Goal: Task Accomplishment & Management: Use online tool/utility

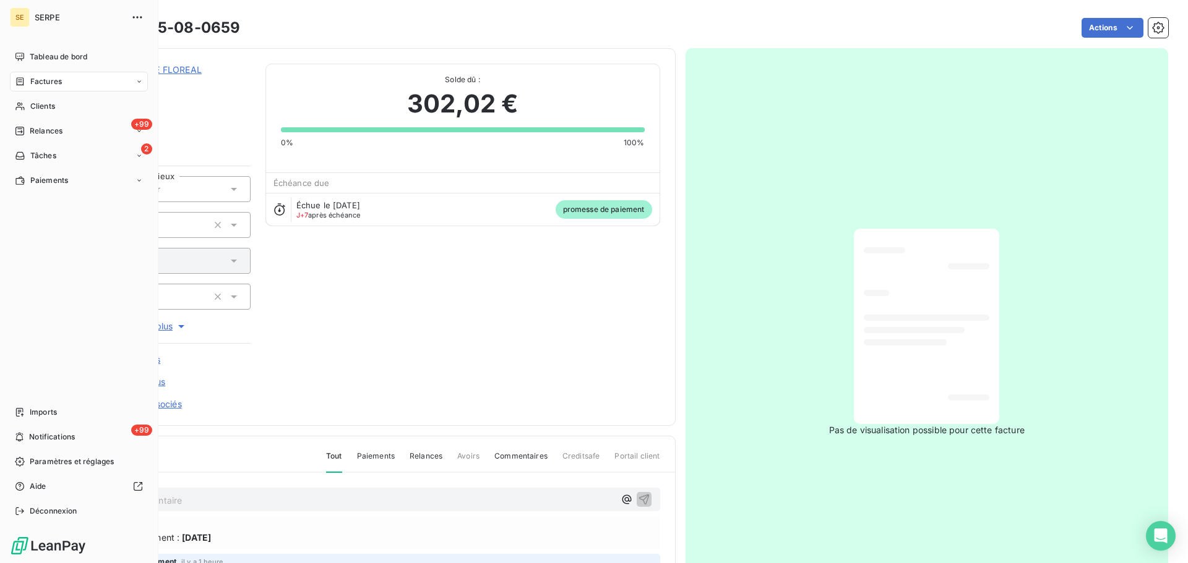
click at [25, 84] on icon at bounding box center [20, 82] width 11 height 10
click at [77, 208] on div "+99 Relances" at bounding box center [79, 205] width 138 height 20
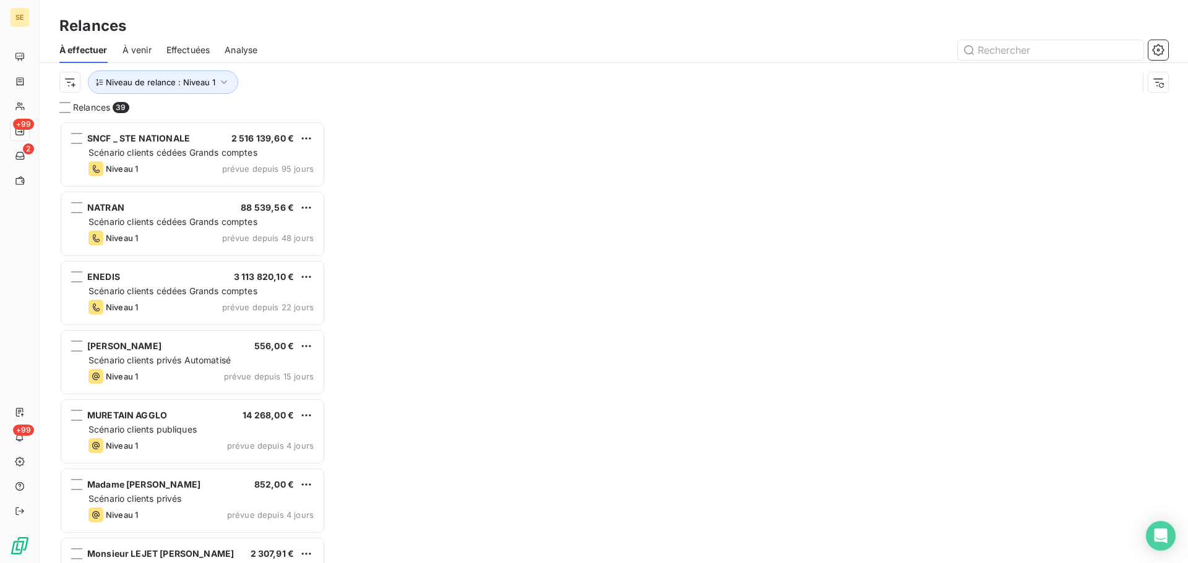
scroll to position [433, 257]
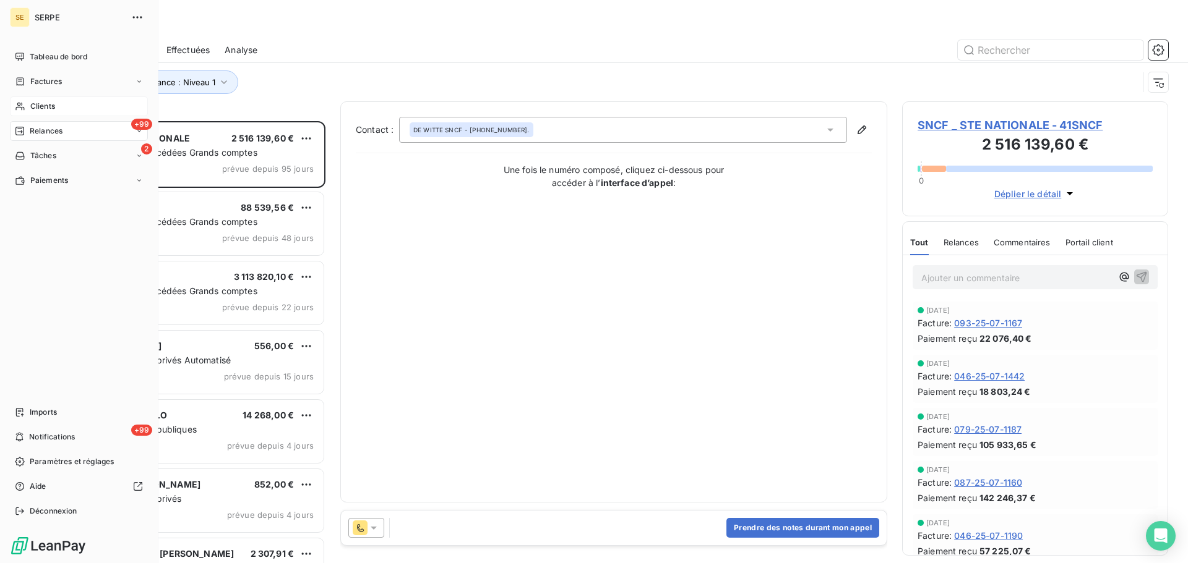
click at [44, 114] on div "Clients" at bounding box center [79, 106] width 138 height 20
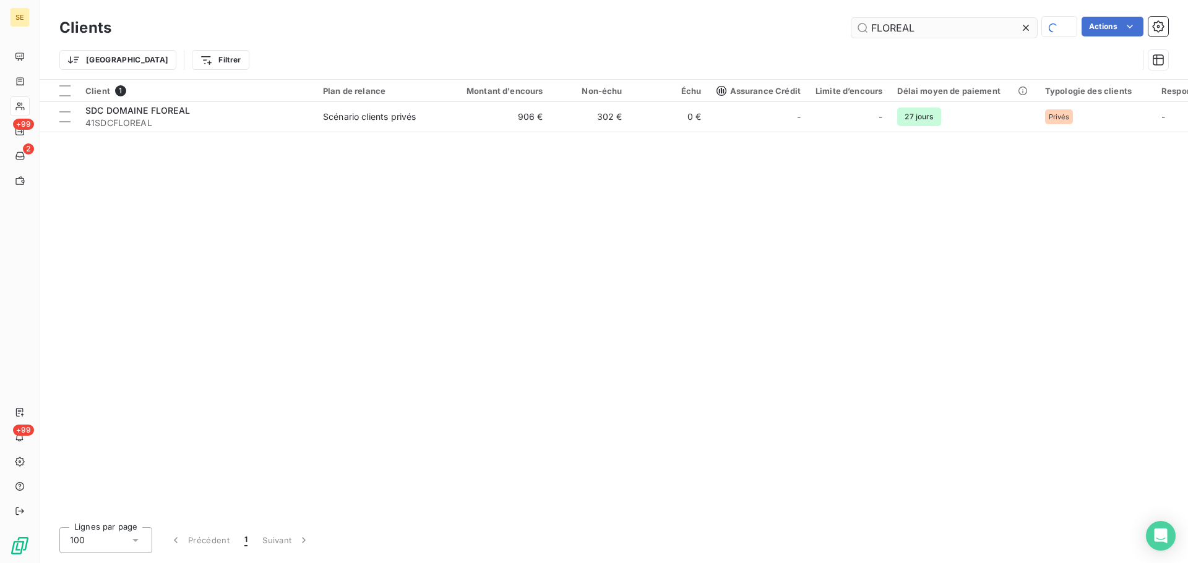
drag, startPoint x: 923, startPoint y: 30, endPoint x: 914, endPoint y: 30, distance: 9.9
click at [918, 30] on input "FLOREAL" at bounding box center [944, 28] width 186 height 20
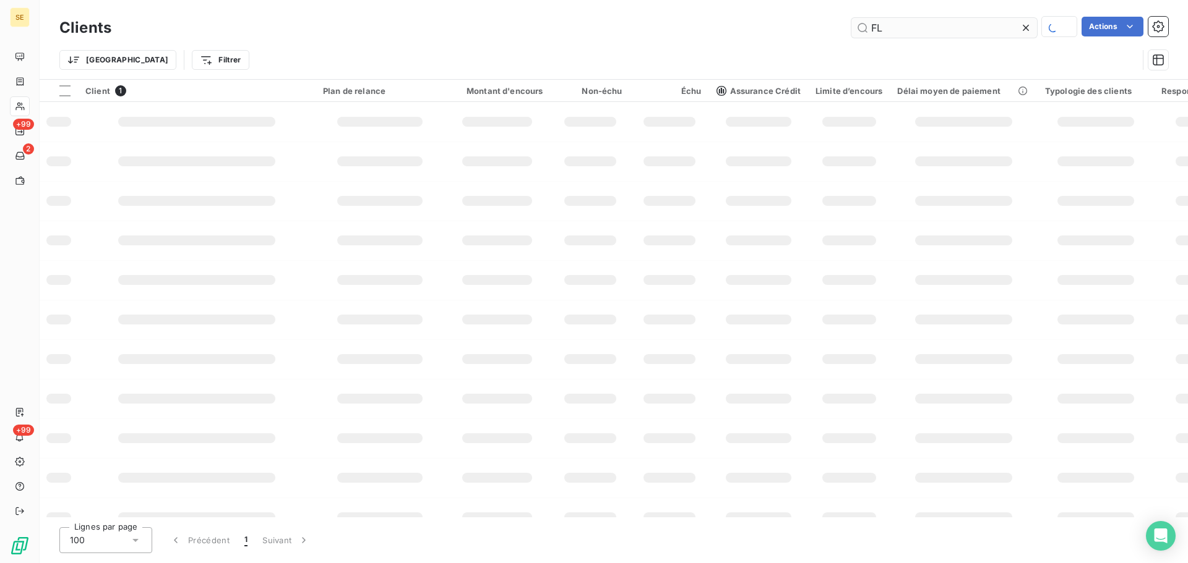
type input "F"
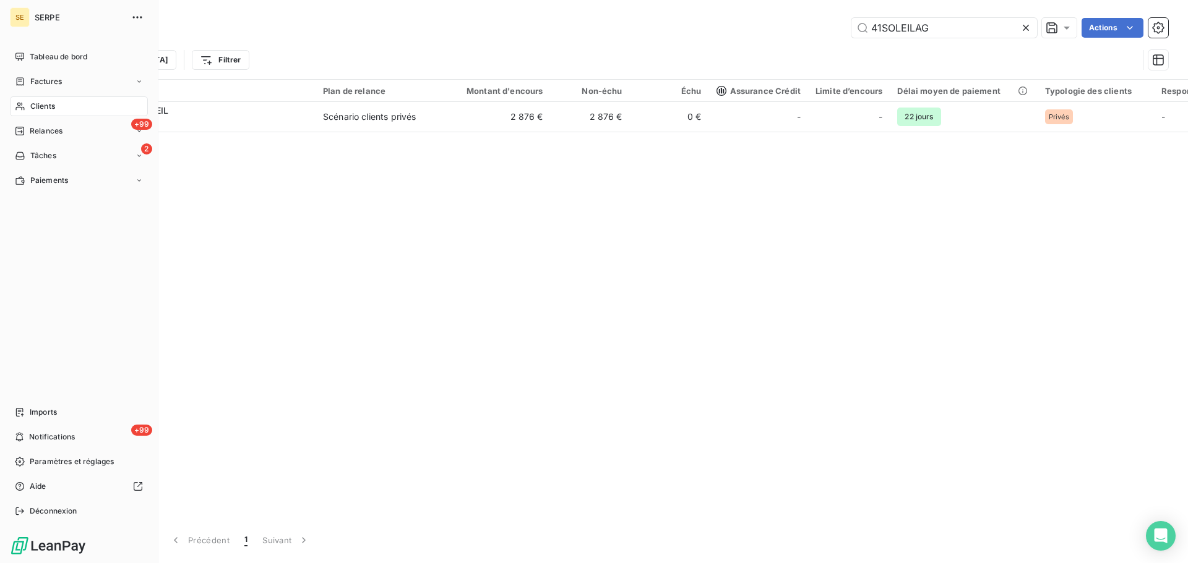
click at [53, 105] on span "Clients" at bounding box center [42, 106] width 25 height 11
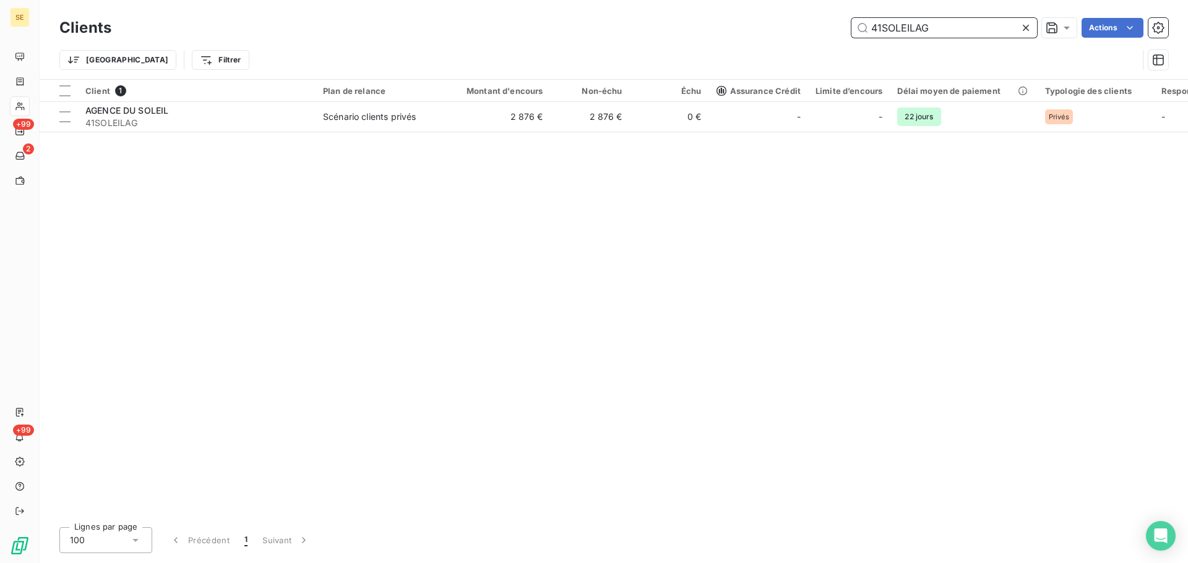
drag, startPoint x: 891, startPoint y: 22, endPoint x: 704, endPoint y: 54, distance: 189.5
click at [734, 32] on div "41SOLEILAG Actions" at bounding box center [647, 28] width 1042 height 20
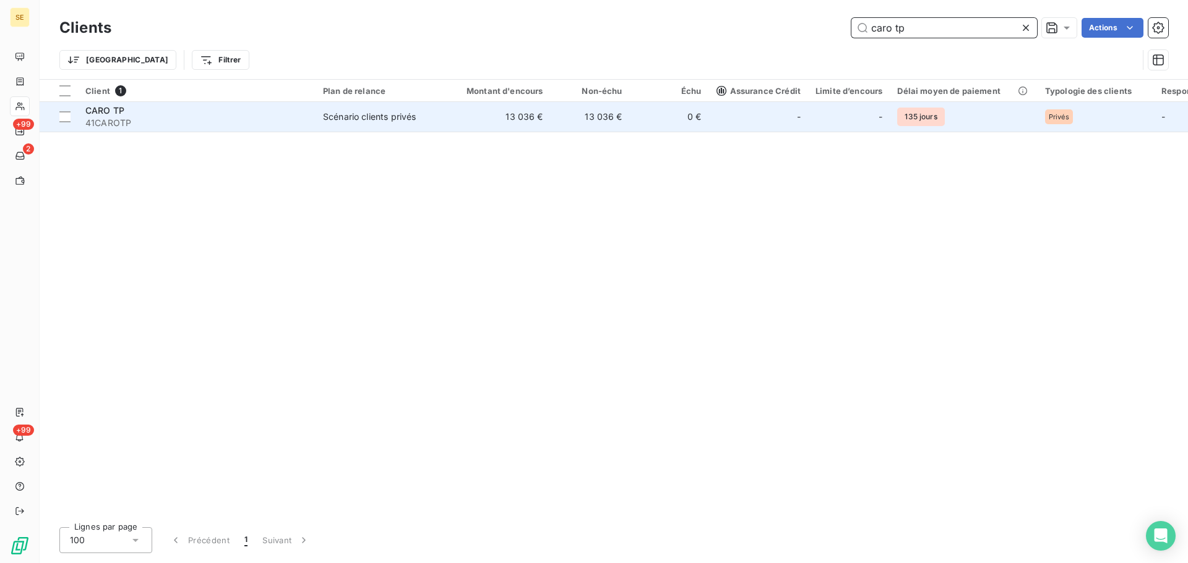
type input "caro tp"
click at [407, 119] on div "Scénario clients privés" at bounding box center [369, 117] width 93 height 12
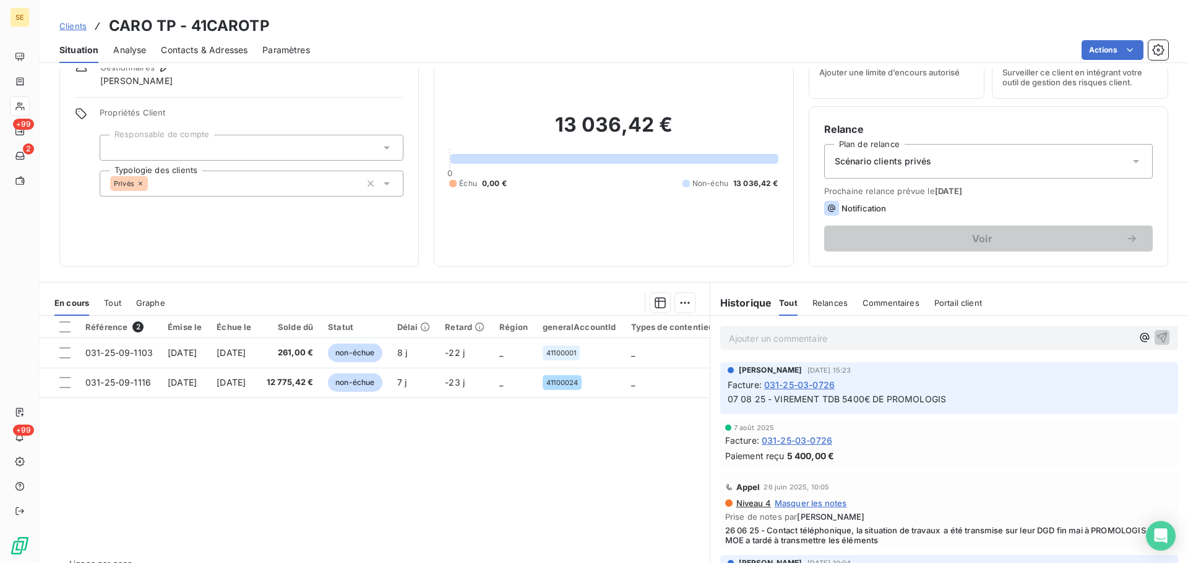
scroll to position [84, 0]
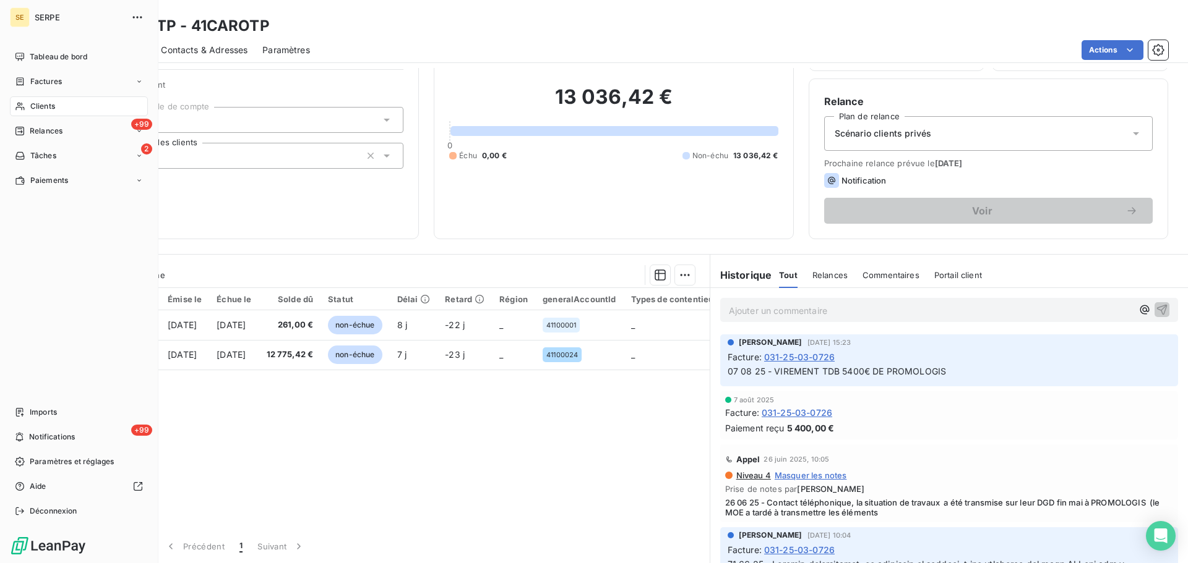
drag, startPoint x: 29, startPoint y: 101, endPoint x: 69, endPoint y: 97, distance: 40.4
click at [29, 101] on div "Clients" at bounding box center [79, 106] width 138 height 20
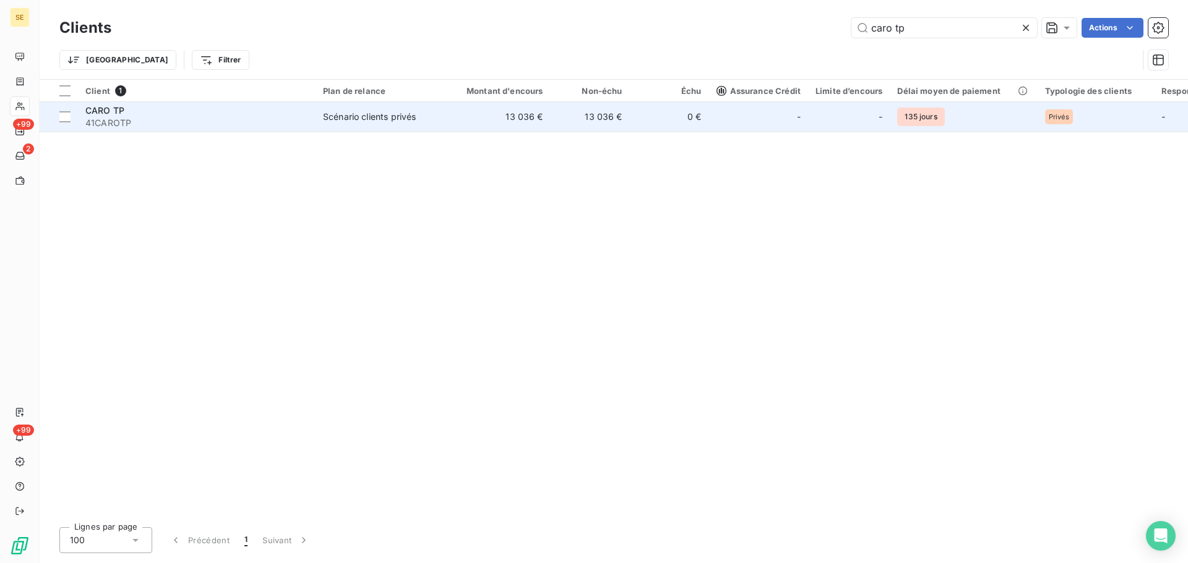
click at [685, 127] on td "0 €" at bounding box center [669, 117] width 79 height 30
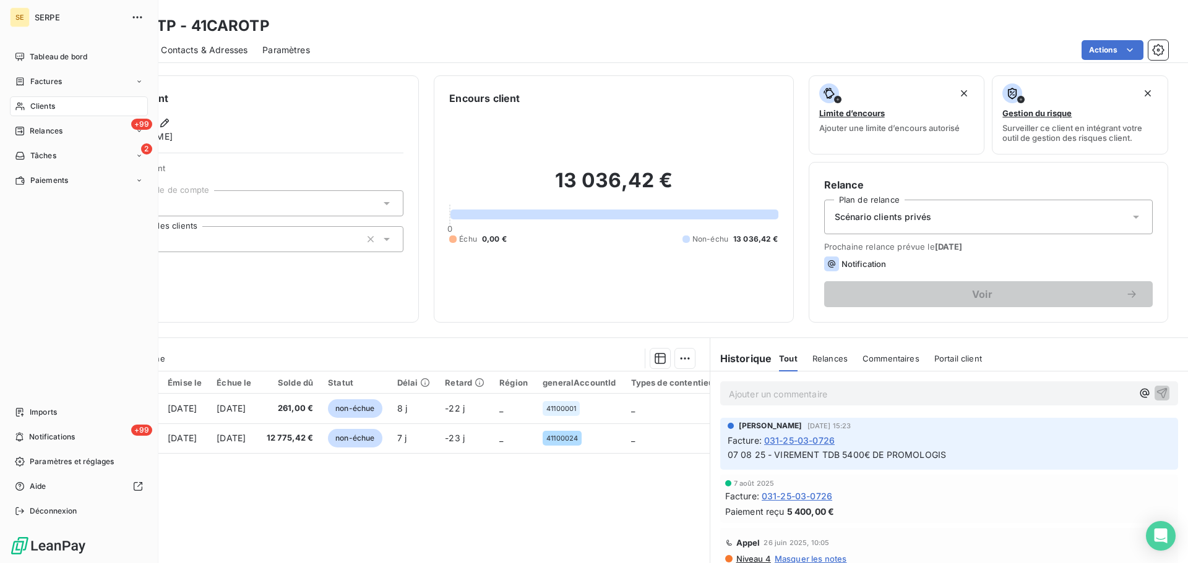
drag, startPoint x: 27, startPoint y: 101, endPoint x: 42, endPoint y: 92, distance: 17.5
click at [27, 101] on div "Clients" at bounding box center [79, 106] width 138 height 20
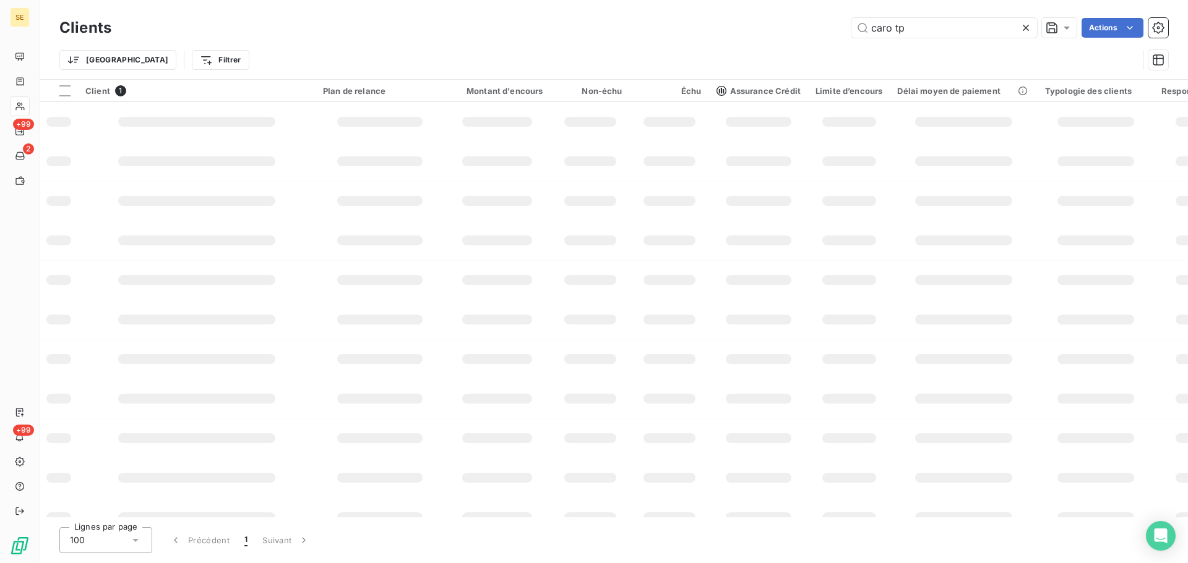
drag, startPoint x: 950, startPoint y: 28, endPoint x: 695, endPoint y: 15, distance: 255.8
click at [696, 15] on div "Clients caro tp Actions" at bounding box center [613, 28] width 1108 height 26
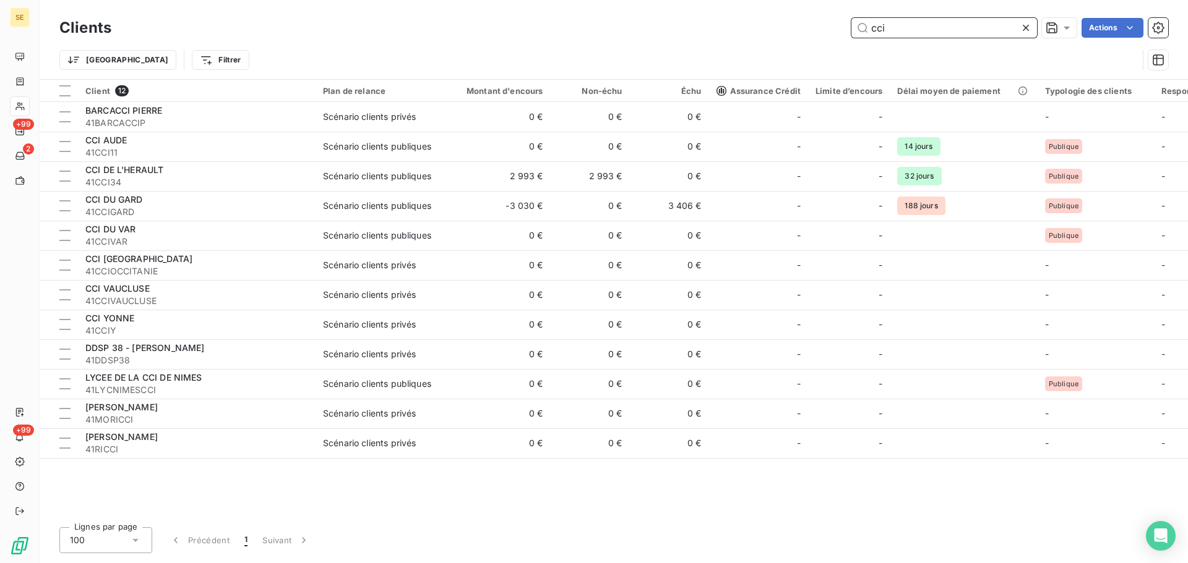
click at [893, 29] on input "cci" at bounding box center [944, 28] width 186 height 20
click at [919, 22] on input "cci" at bounding box center [944, 28] width 186 height 20
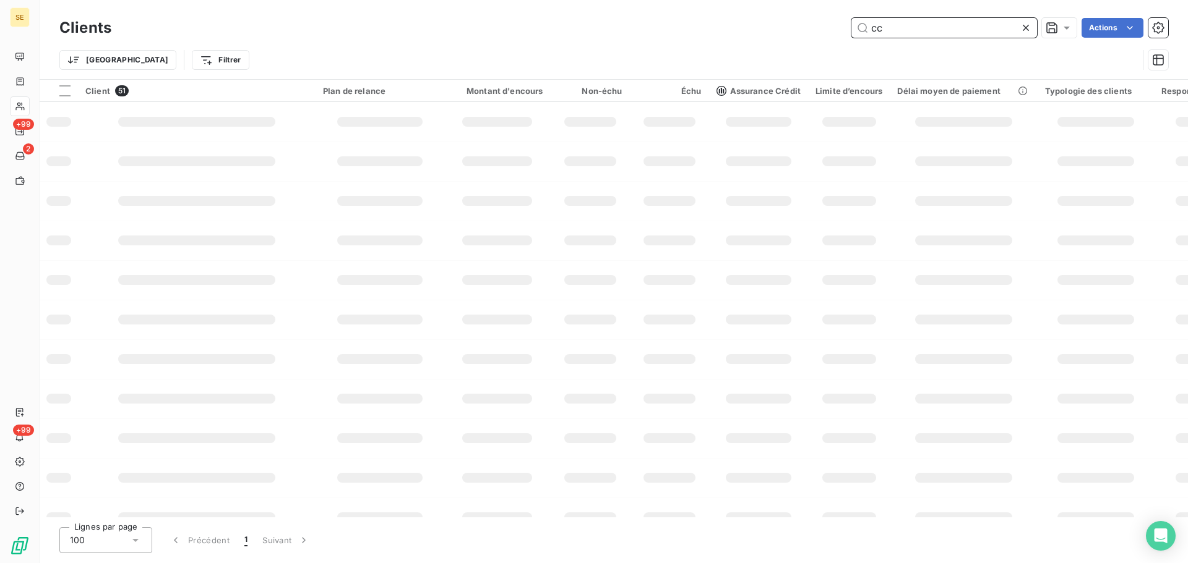
type input "c"
paste input "DEFI SERVICES"
click at [896, 28] on input "DEFI SERVICES" at bounding box center [944, 28] width 186 height 20
click at [962, 24] on input "DEFISERVICES" at bounding box center [944, 28] width 186 height 20
type input "DEFISERVICES"
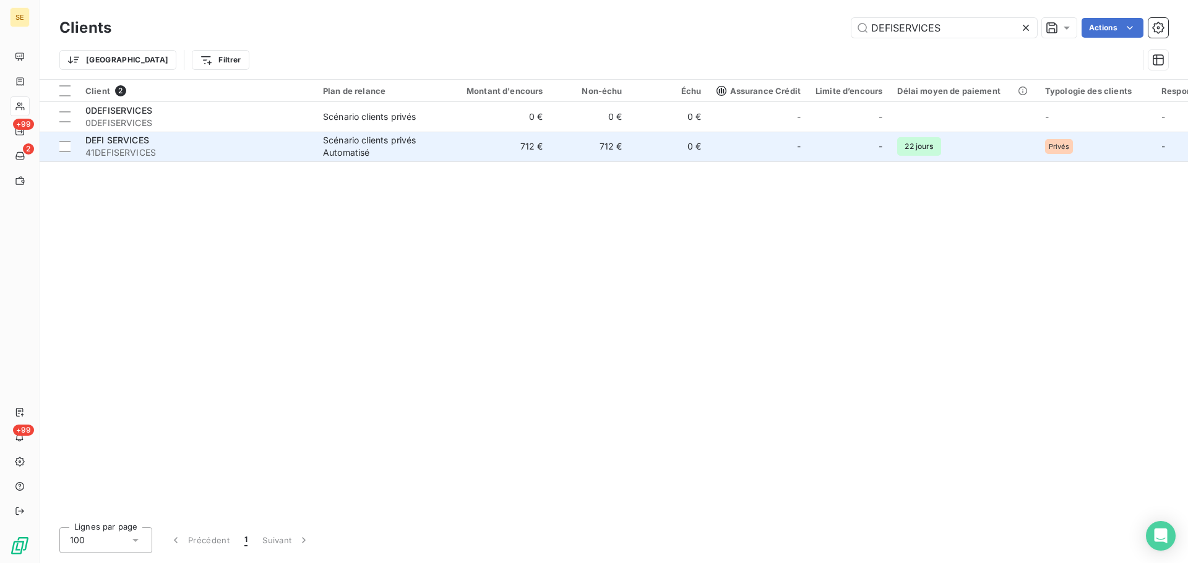
click at [406, 156] on div "Scénario clients privés Automatisé" at bounding box center [380, 146] width 114 height 25
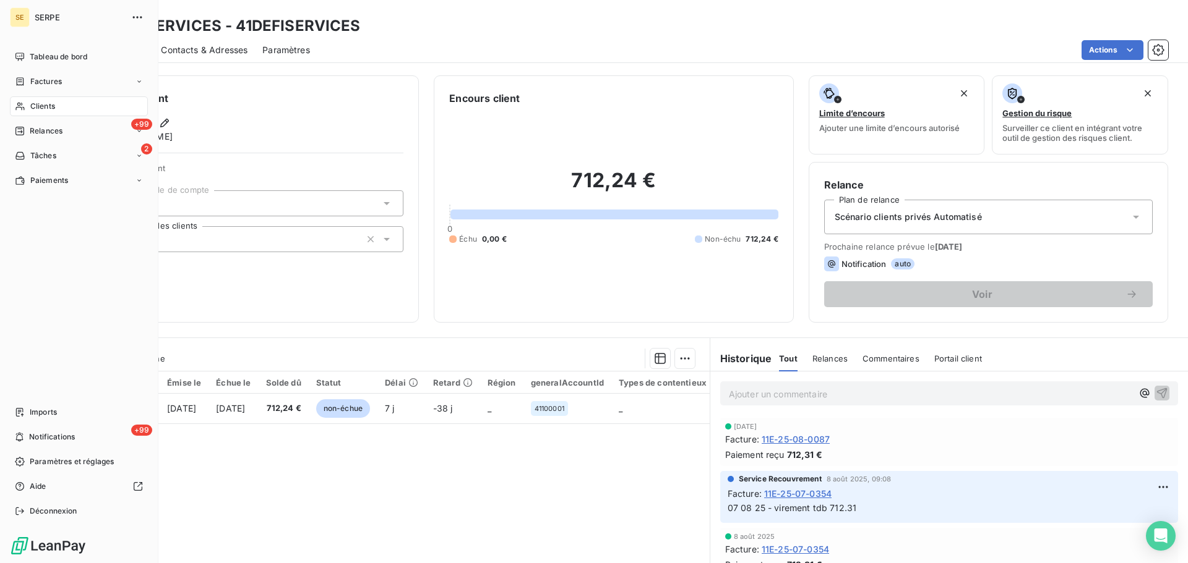
click at [56, 102] on div "Clients" at bounding box center [79, 106] width 138 height 20
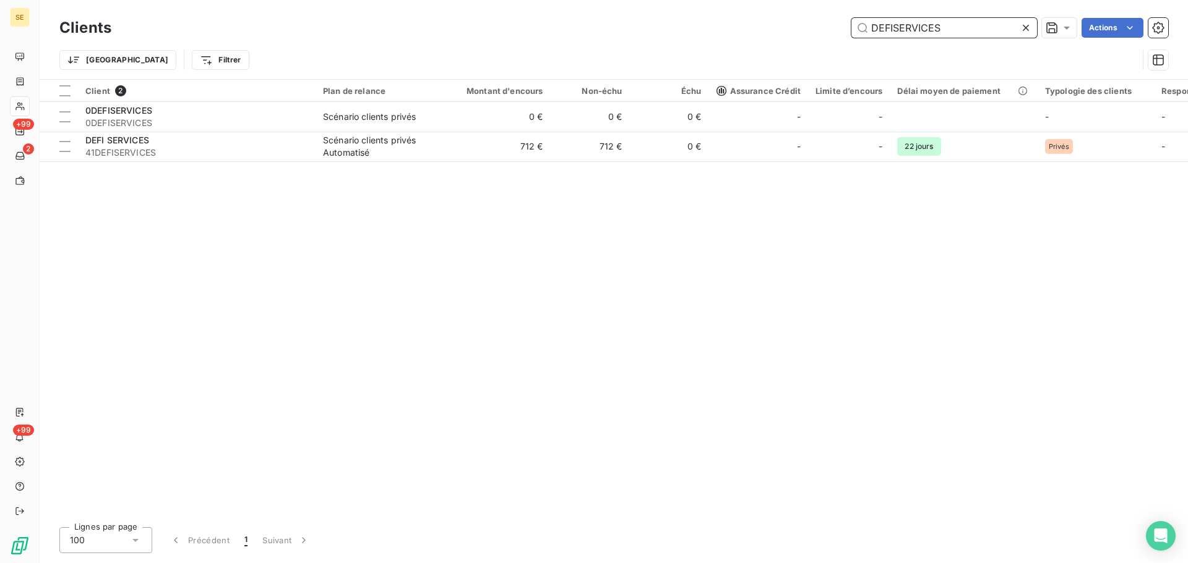
click at [998, 28] on input "DEFISERVICES" at bounding box center [944, 28] width 186 height 20
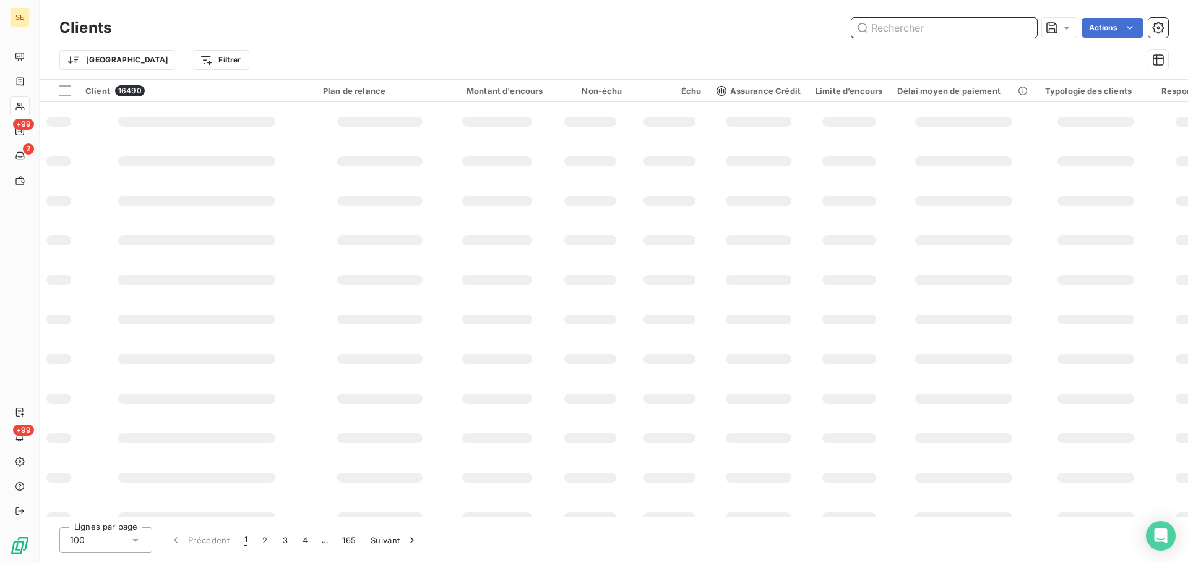
paste input "41DEBECTME"
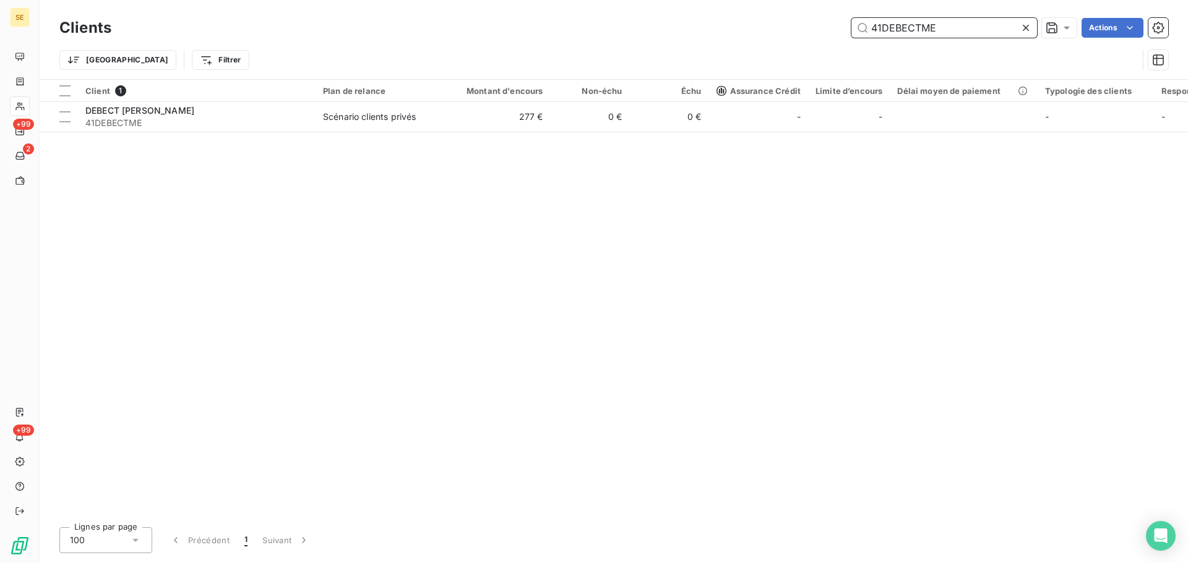
type input "41DEBECTME"
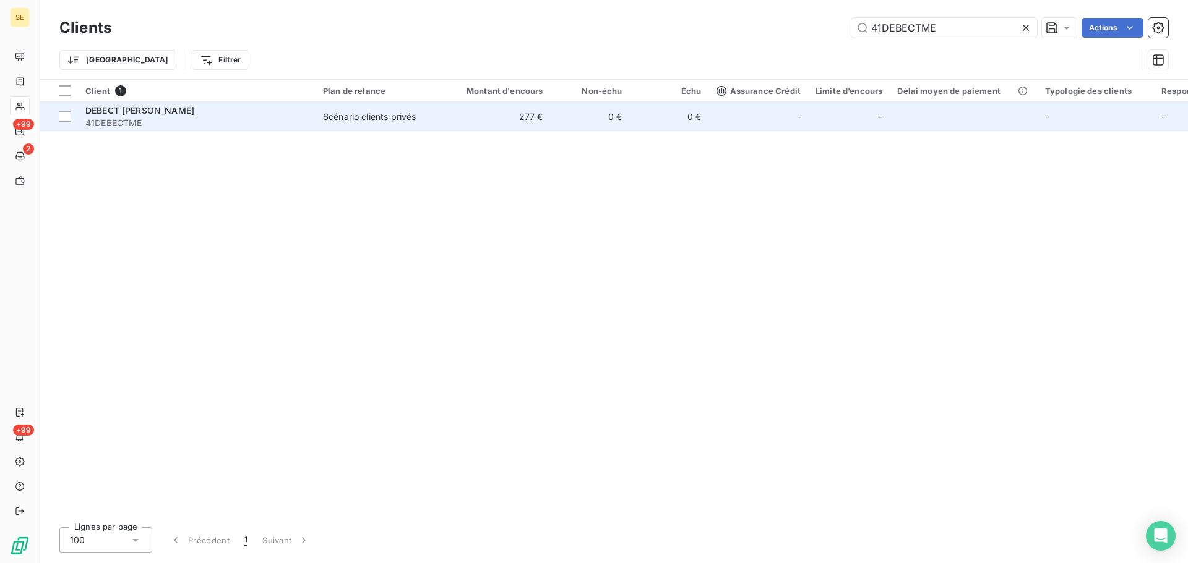
click at [263, 127] on span "41DEBECTME" at bounding box center [196, 123] width 223 height 12
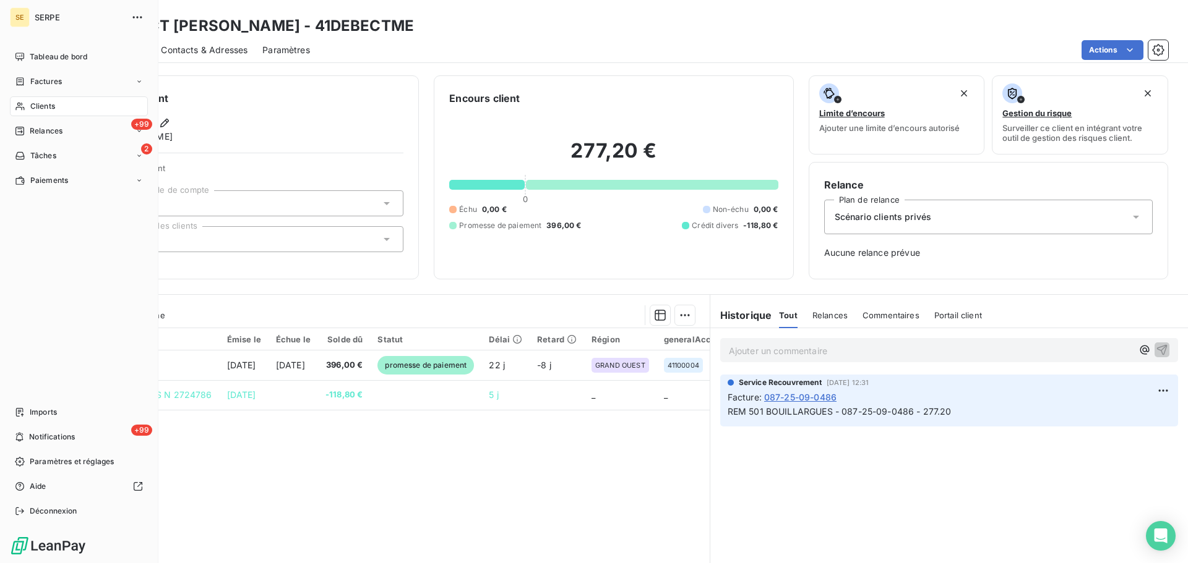
click at [28, 101] on div "Clients" at bounding box center [79, 106] width 138 height 20
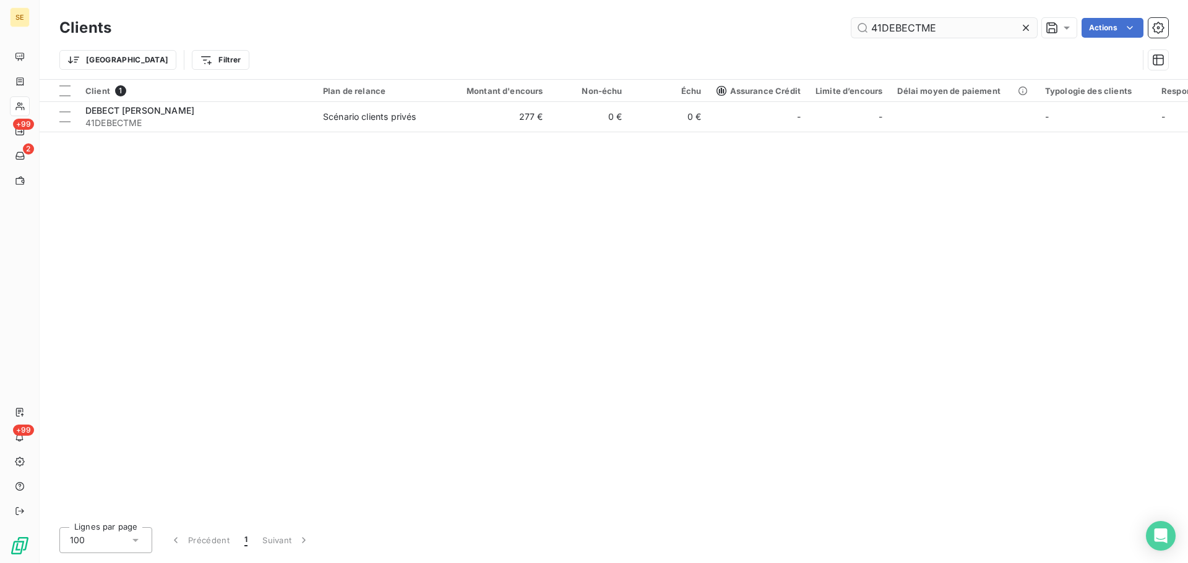
click at [945, 28] on input "41DEBECTME" at bounding box center [944, 28] width 186 height 20
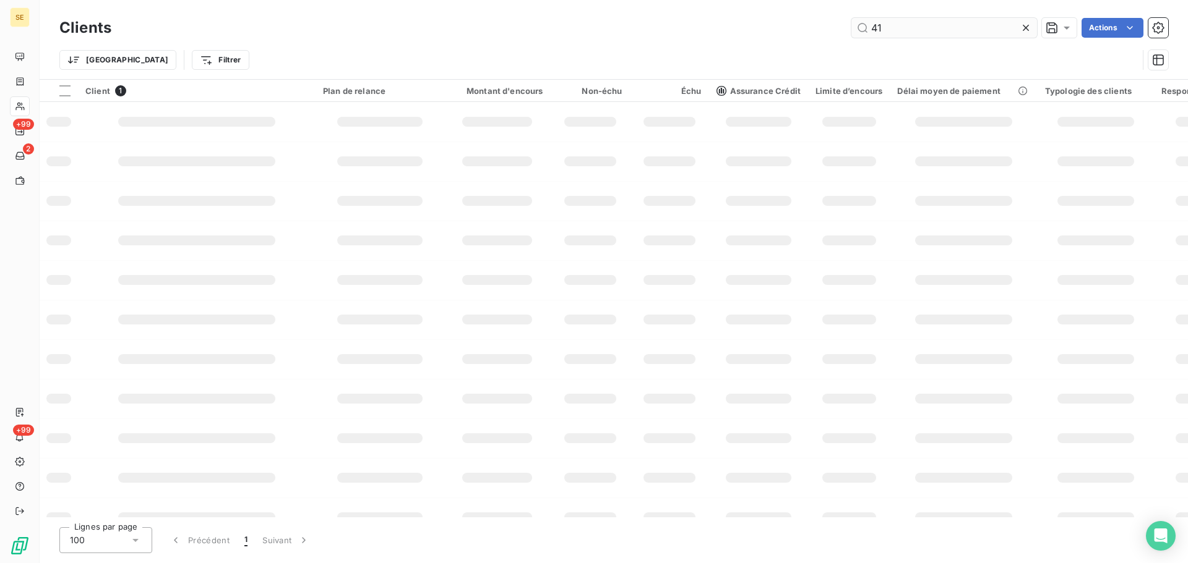
type input "4"
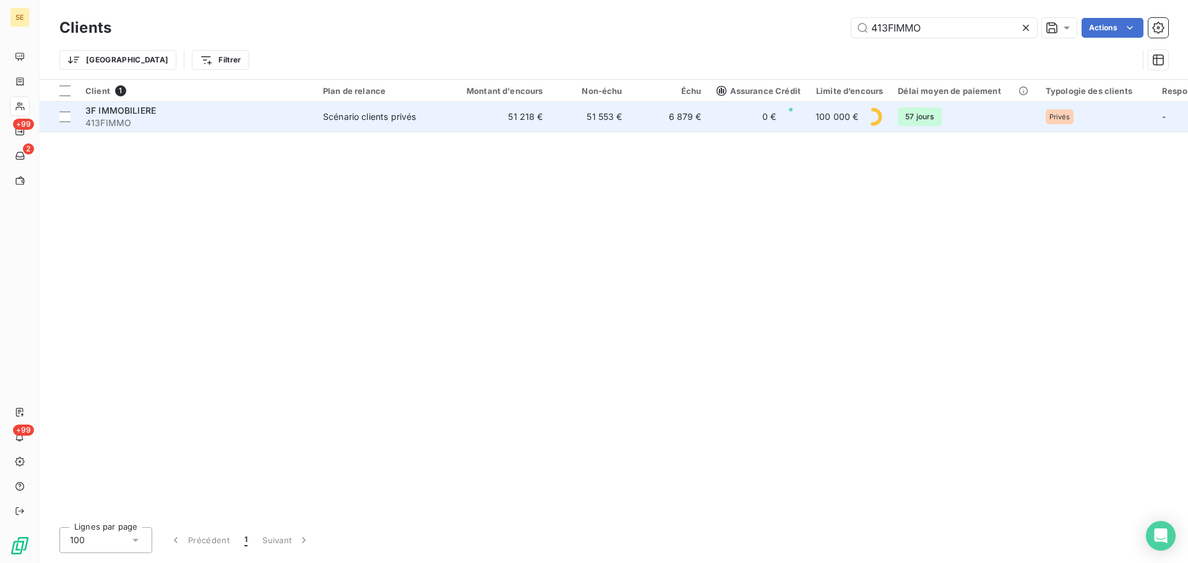
type input "413FIMMO"
click at [380, 118] on div "Scénario clients privés" at bounding box center [369, 117] width 93 height 12
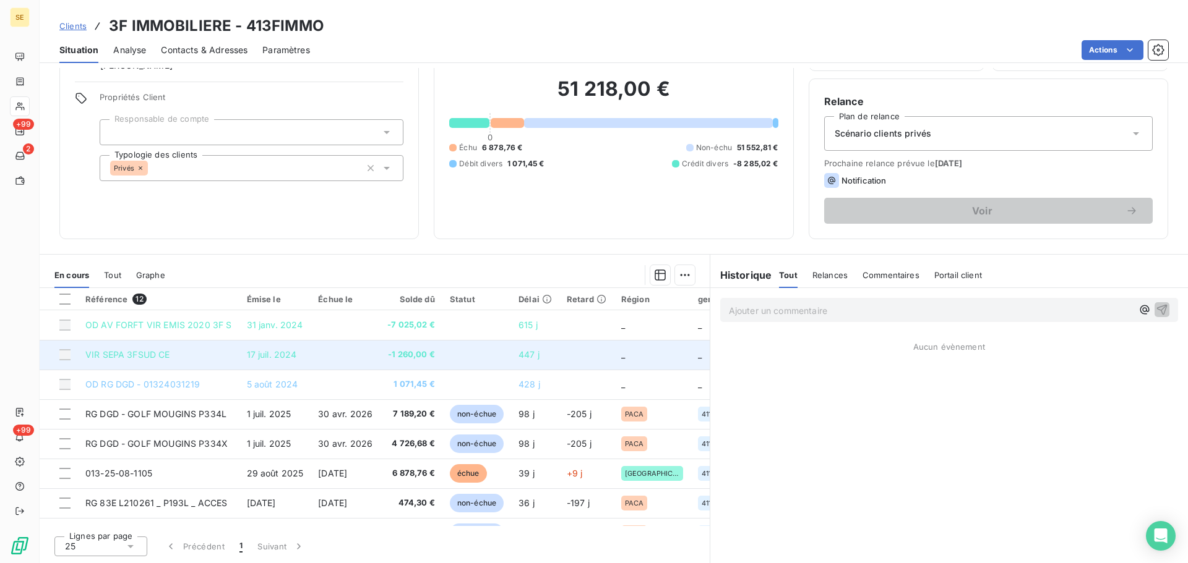
scroll to position [146, 0]
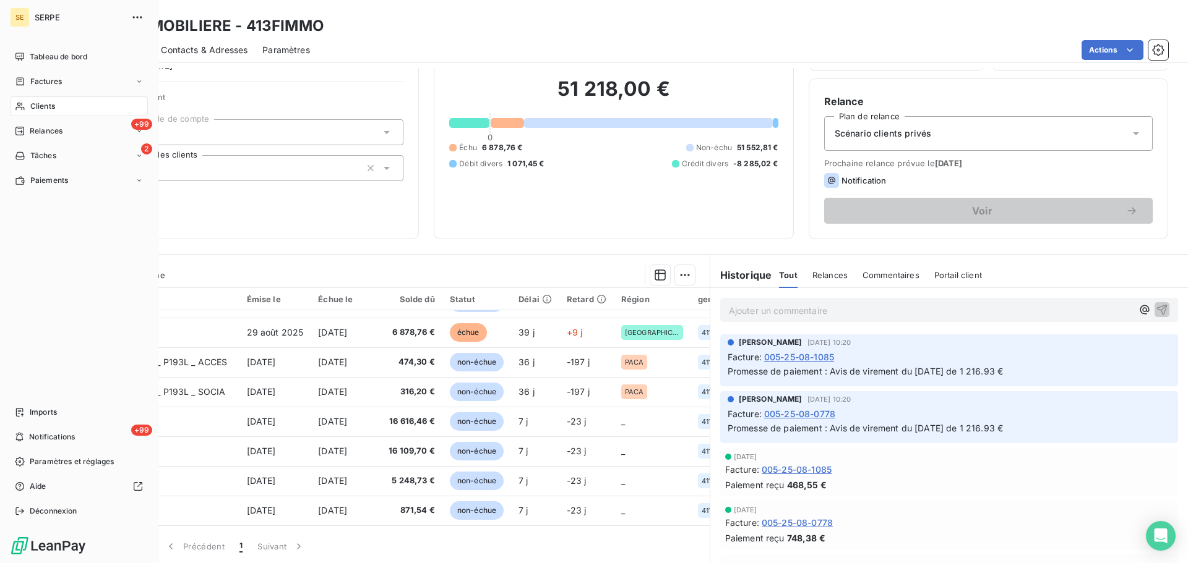
click at [28, 103] on div "Clients" at bounding box center [79, 106] width 138 height 20
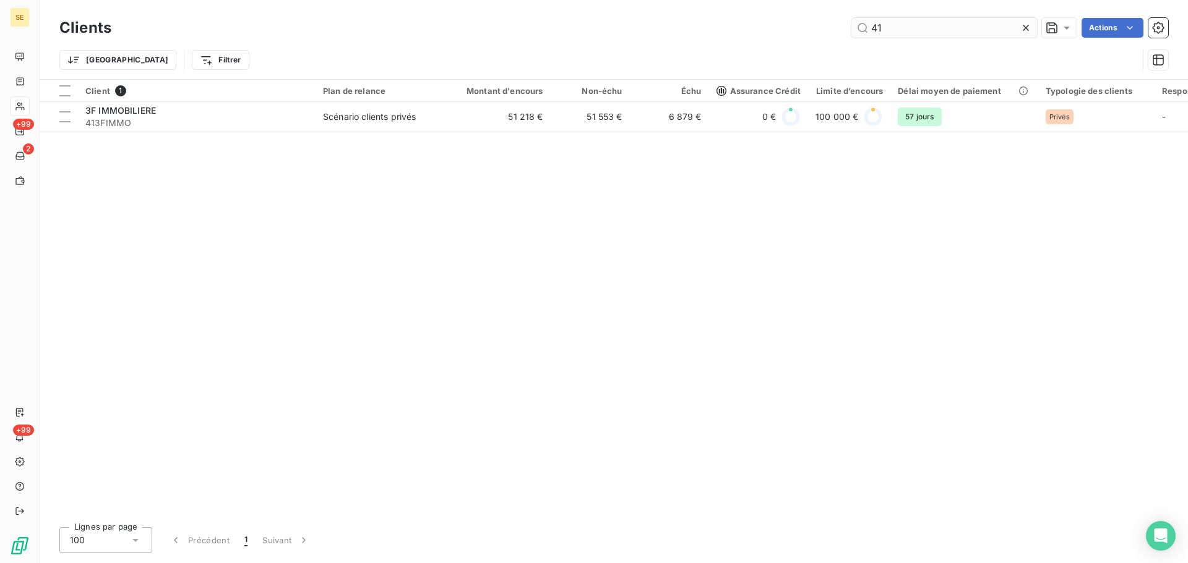
type input "4"
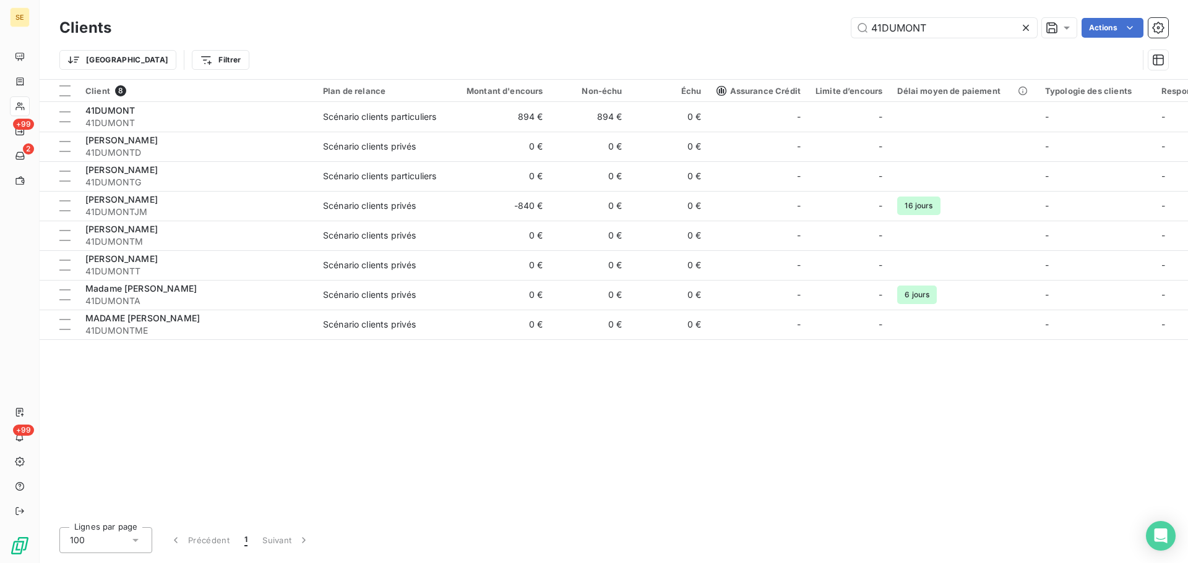
type input "41DUMONT"
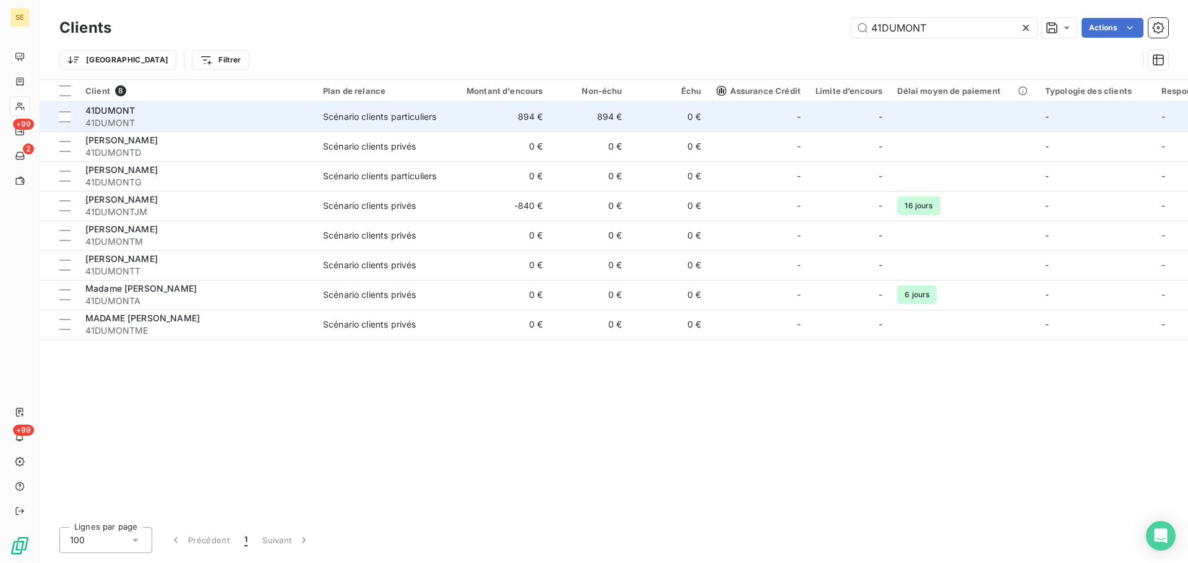
click at [427, 118] on div "Scénario clients particuliers" at bounding box center [379, 117] width 113 height 12
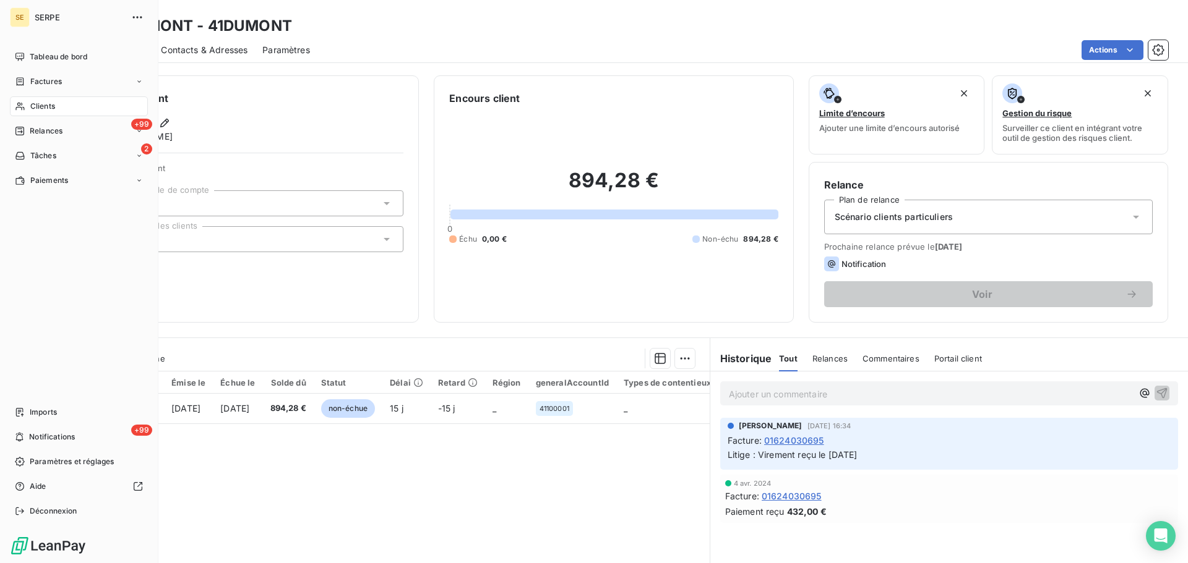
click at [58, 112] on div "Clients" at bounding box center [79, 106] width 138 height 20
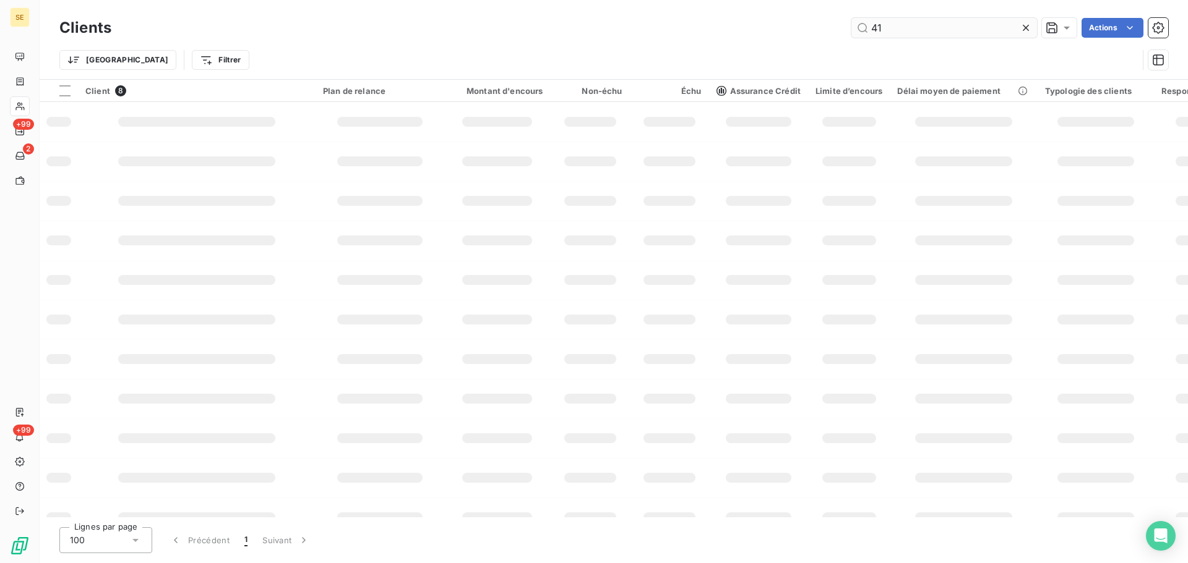
type input "4"
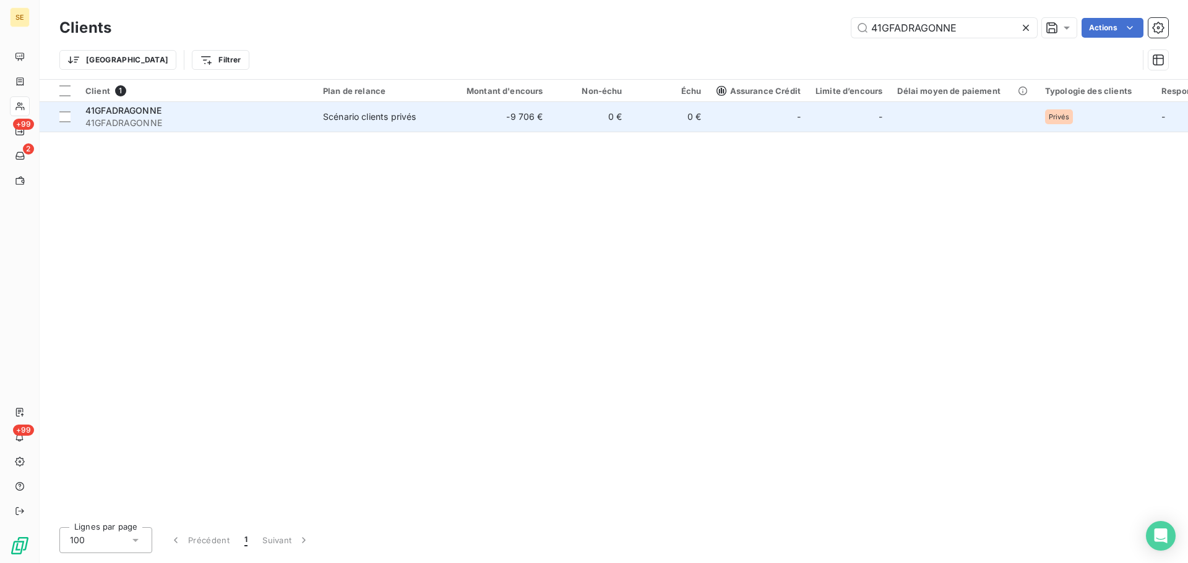
type input "41GFADRAGONNE"
click at [367, 114] on div "Scénario clients privés" at bounding box center [369, 117] width 93 height 12
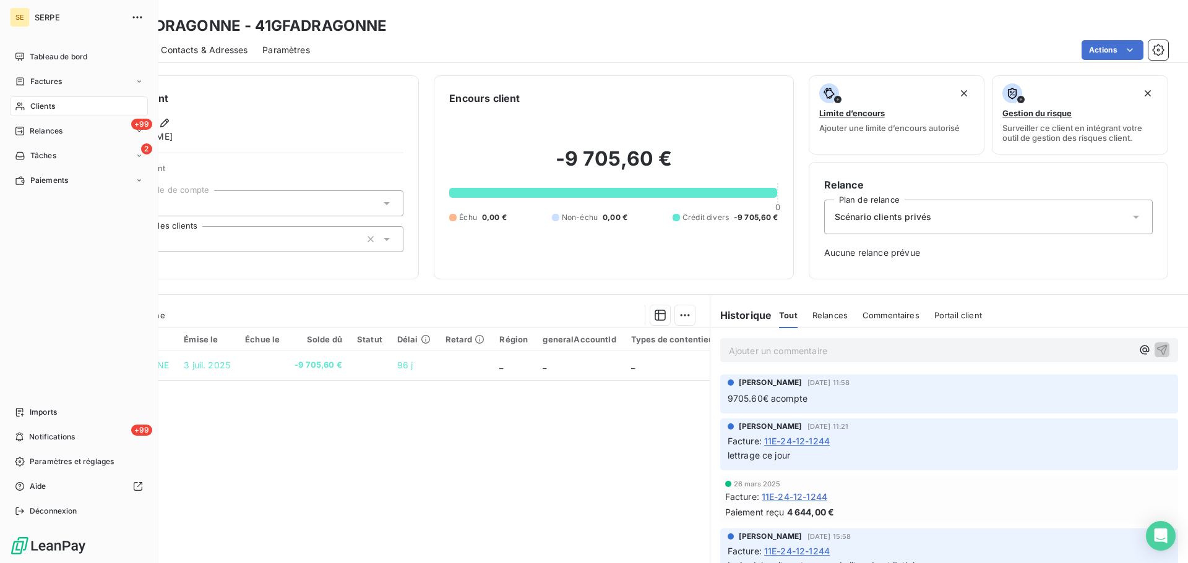
click at [38, 100] on div "Clients" at bounding box center [79, 106] width 138 height 20
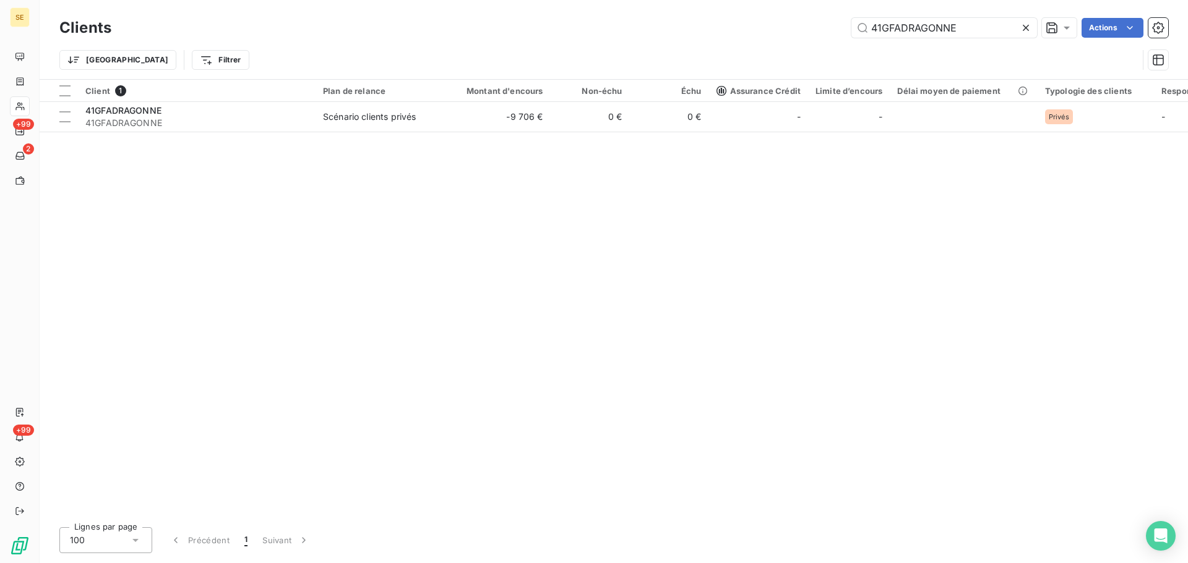
drag, startPoint x: 961, startPoint y: 24, endPoint x: 713, endPoint y: 33, distance: 247.6
click at [713, 33] on div "41GFADRAGONNE Actions" at bounding box center [647, 28] width 1042 height 20
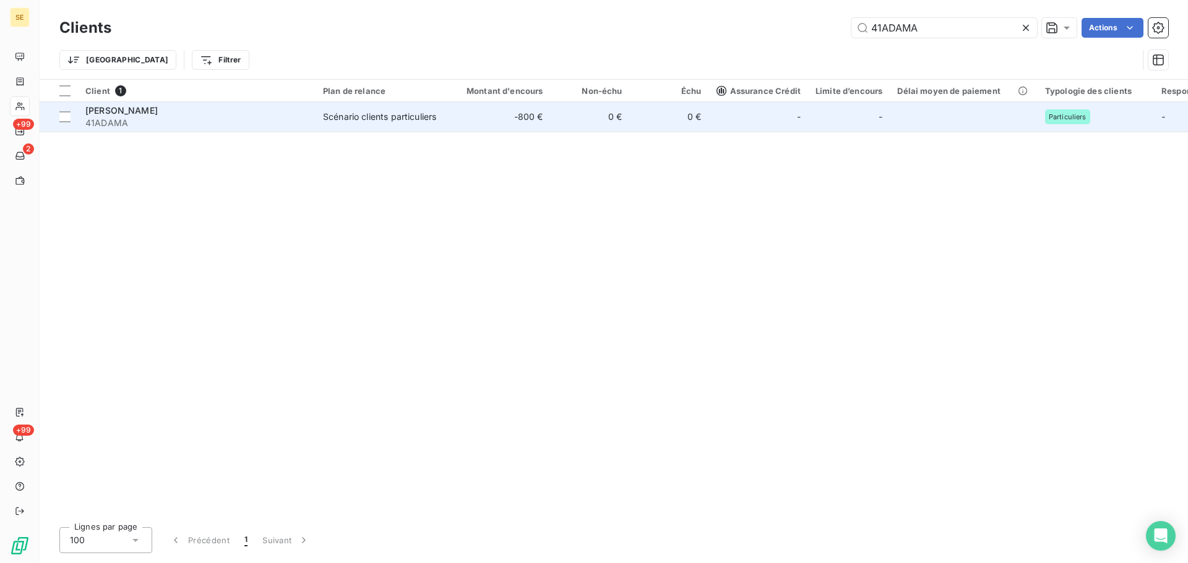
type input "41ADAMA"
click at [271, 118] on span "41ADAMA" at bounding box center [196, 123] width 223 height 12
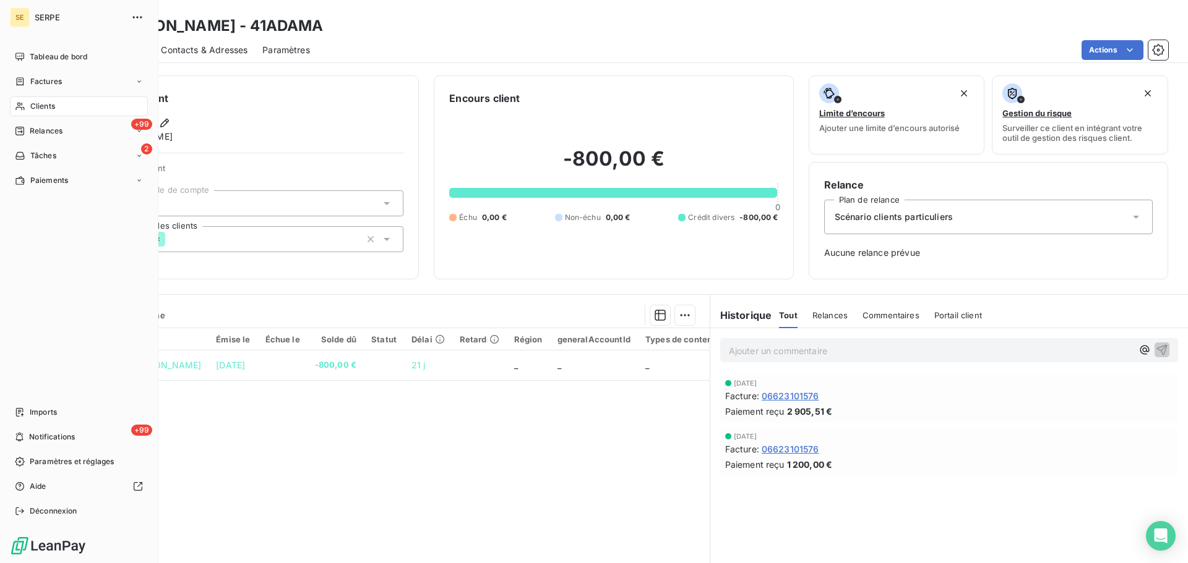
click at [45, 113] on div "Clients" at bounding box center [79, 106] width 138 height 20
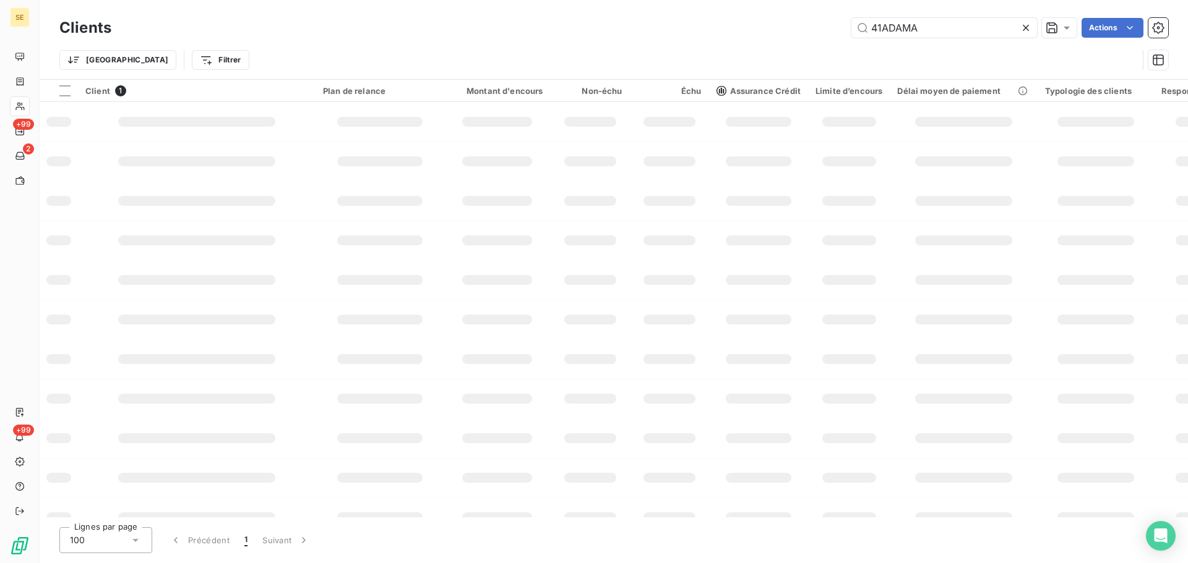
drag, startPoint x: 927, startPoint y: 30, endPoint x: 805, endPoint y: 32, distance: 121.3
click at [805, 32] on div "41ADAMA Actions" at bounding box center [647, 28] width 1042 height 20
type input "41ESCOTA"
